Goal: Complete application form

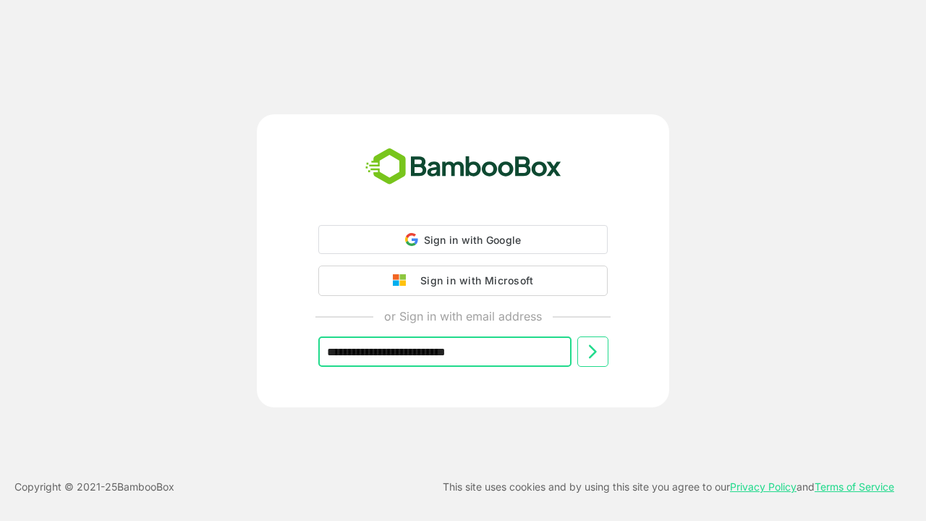
type input "**********"
click at [593, 352] on icon at bounding box center [592, 351] width 17 height 17
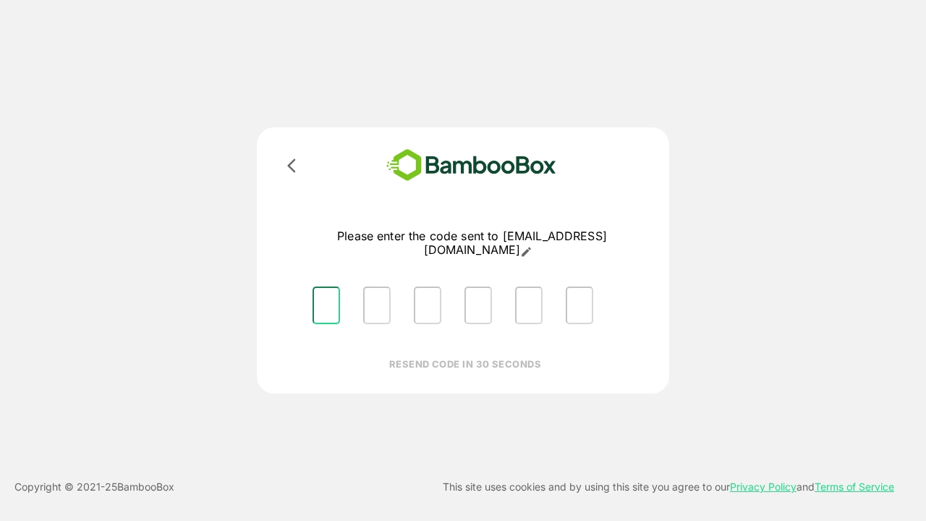
type input "*"
